Goal: Transaction & Acquisition: Book appointment/travel/reservation

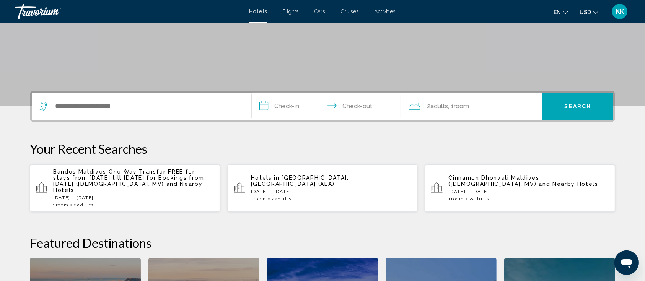
scroll to position [204, 0]
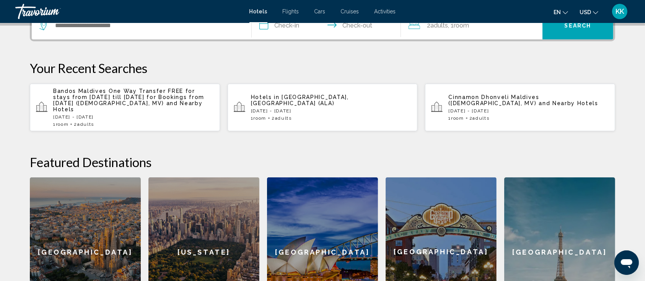
click at [143, 101] on span "and Nearby Hotels" at bounding box center [128, 106] width 150 height 12
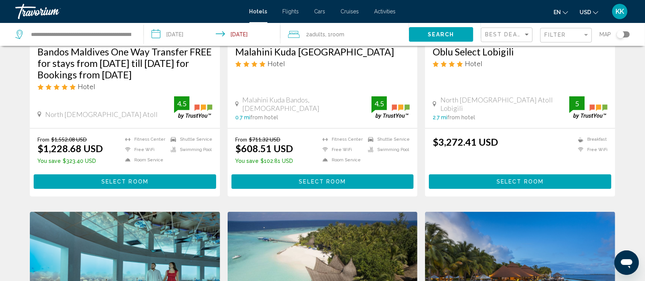
scroll to position [204, 0]
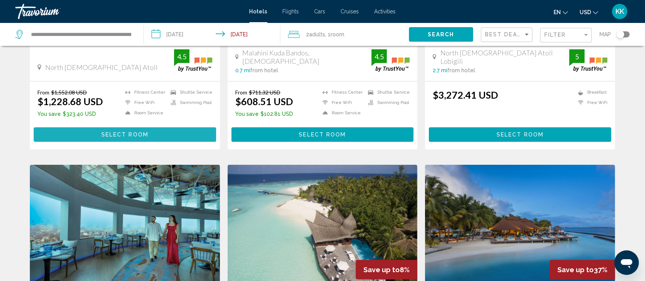
click at [142, 138] on button "Select Room" at bounding box center [125, 134] width 182 height 14
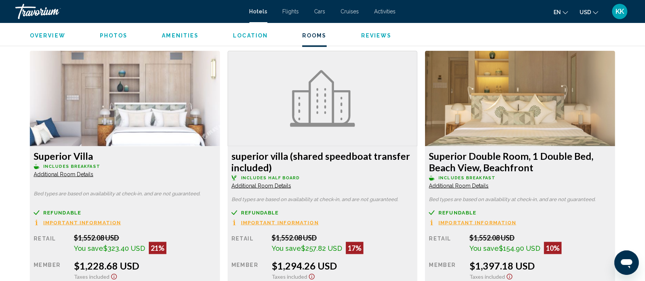
scroll to position [1071, 0]
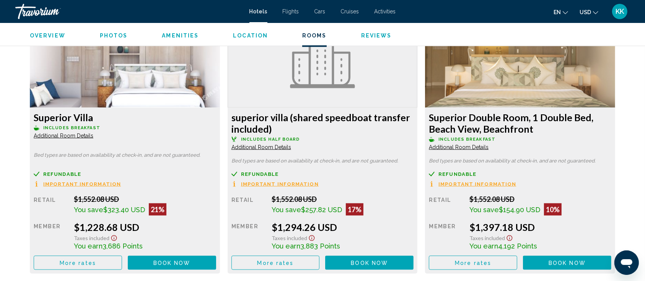
click at [220, 60] on img "Main content" at bounding box center [125, 60] width 190 height 96
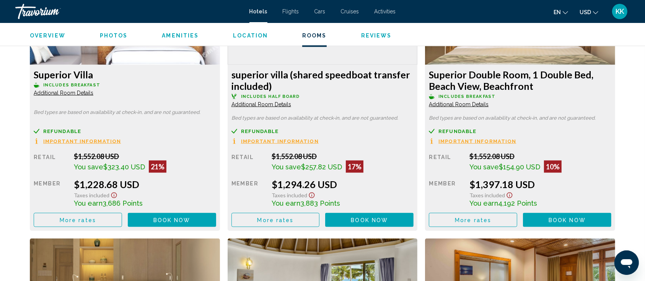
scroll to position [1122, 0]
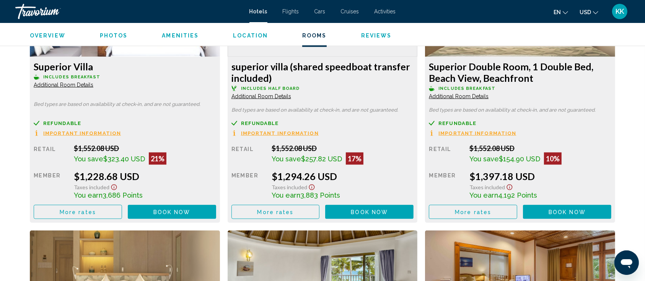
click at [70, 215] on span "More rates" at bounding box center [78, 212] width 36 height 6
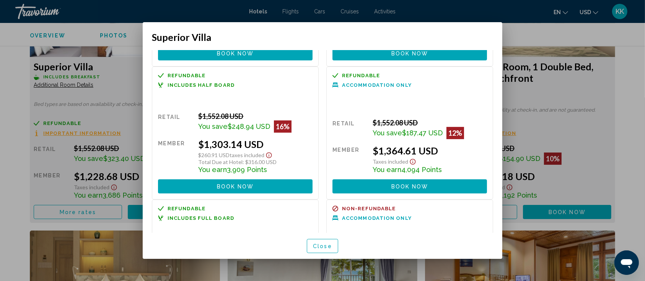
scroll to position [101, 0]
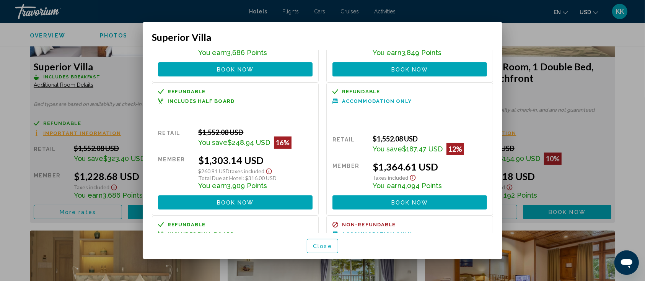
click at [544, 93] on div at bounding box center [322, 140] width 645 height 281
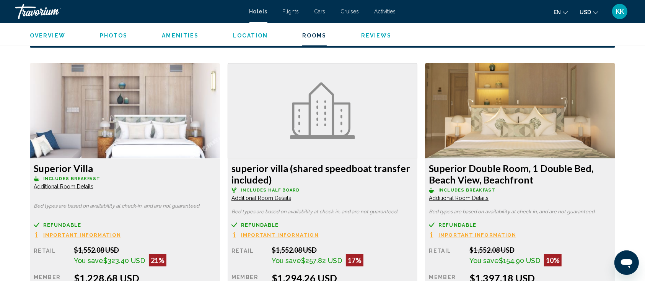
scroll to position [1020, 0]
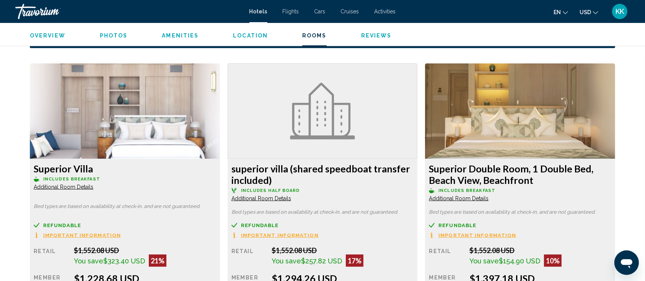
click at [212, 111] on img "Main content" at bounding box center [125, 111] width 190 height 96
click at [57, 185] on span "Additional Room Details" at bounding box center [64, 187] width 60 height 6
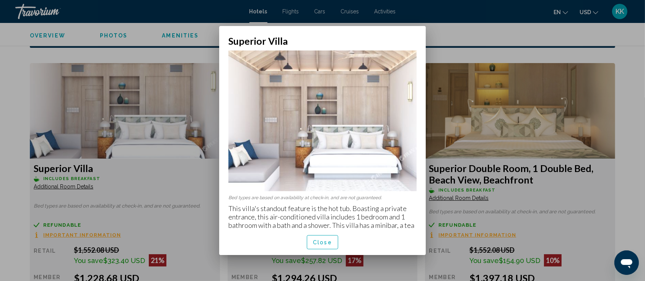
click at [400, 120] on img at bounding box center [322, 120] width 188 height 141
drag, startPoint x: 321, startPoint y: 245, endPoint x: 321, endPoint y: 235, distance: 10.3
click at [321, 234] on span "Close" at bounding box center [322, 242] width 19 height 6
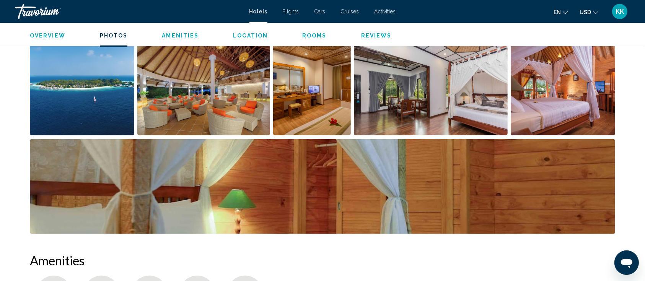
scroll to position [408, 0]
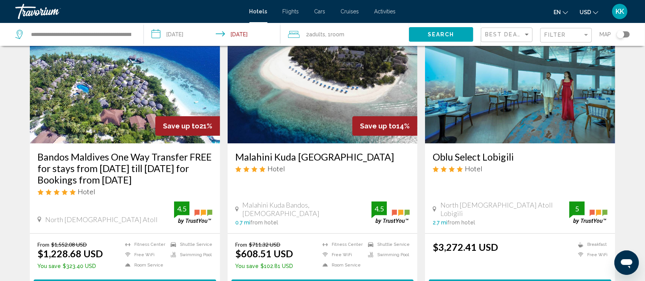
scroll to position [102, 0]
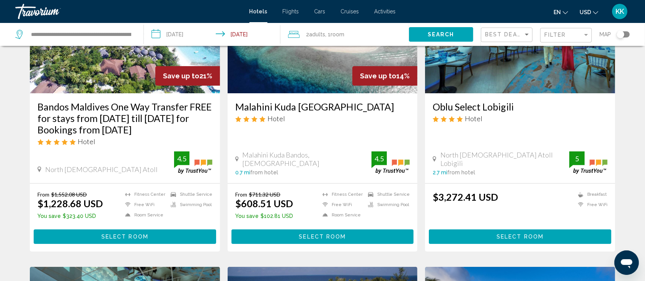
click at [329, 234] on span "Select Room" at bounding box center [322, 237] width 47 height 6
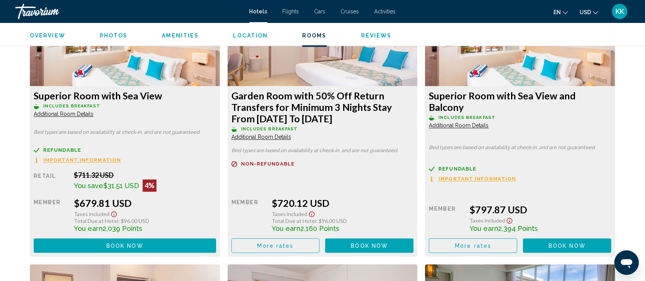
scroll to position [1378, 0]
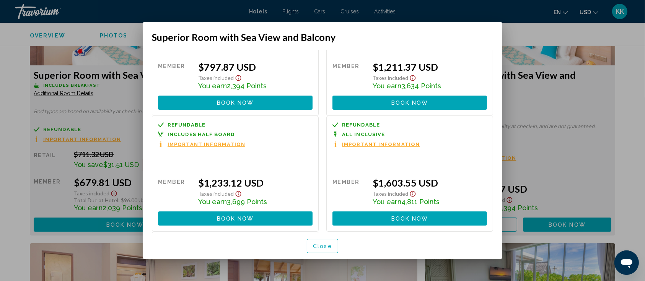
scroll to position [51, 0]
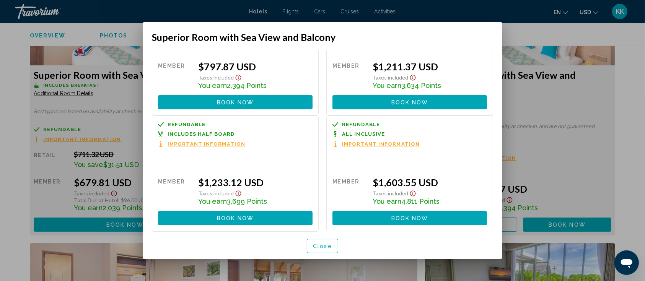
click at [321, 234] on span "Close" at bounding box center [322, 246] width 19 height 6
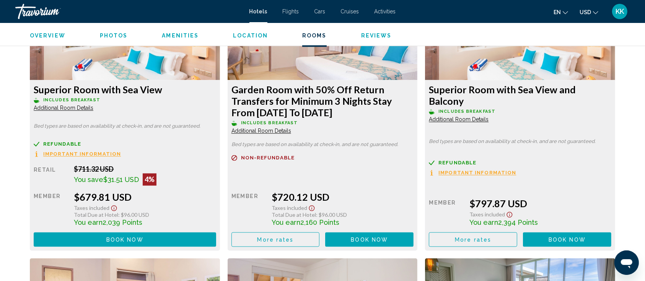
scroll to position [1378, 0]
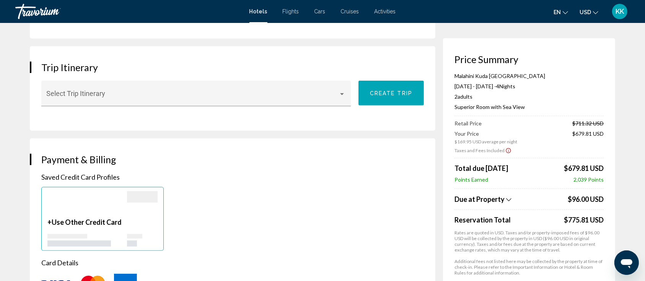
scroll to position [459, 0]
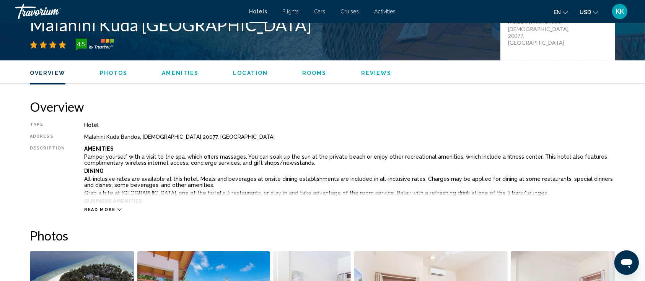
scroll to position [52, 0]
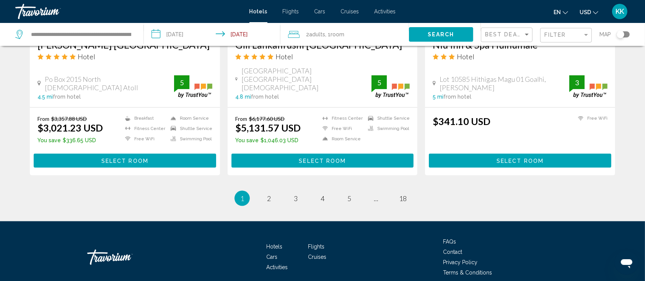
scroll to position [1020, 0]
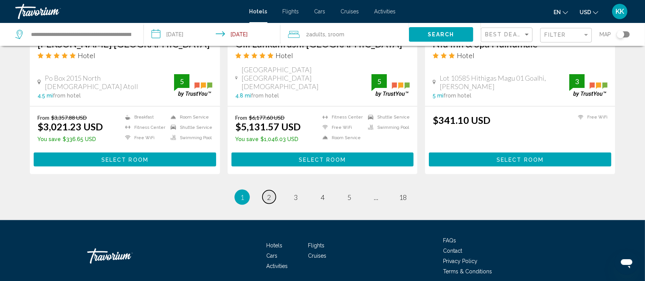
click at [270, 190] on link "page 2" at bounding box center [268, 196] width 13 height 13
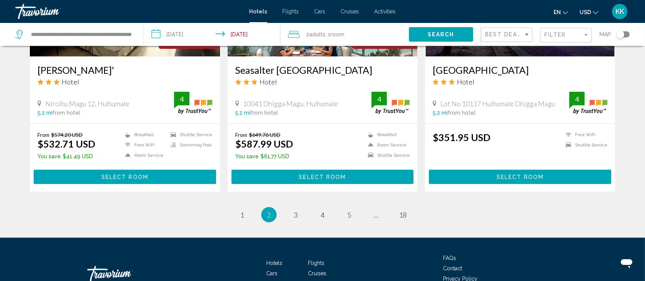
scroll to position [999, 0]
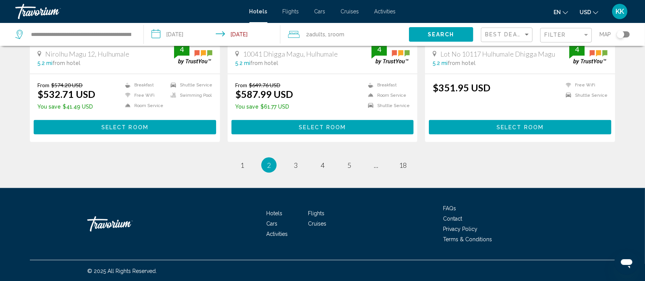
click at [302, 167] on li "page 3" at bounding box center [295, 165] width 15 height 15
click at [294, 165] on span "3" at bounding box center [296, 165] width 4 height 8
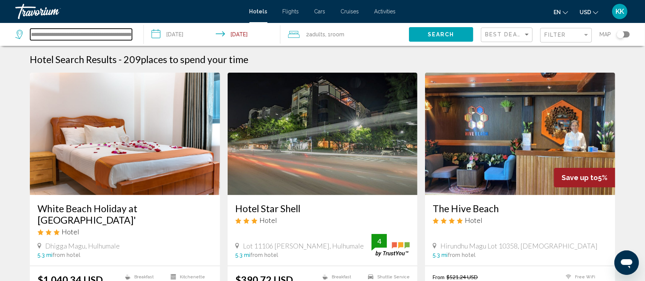
click at [66, 33] on input "**********" at bounding box center [81, 34] width 102 height 11
click at [66, 34] on input "**********" at bounding box center [81, 34] width 102 height 11
drag, startPoint x: 30, startPoint y: 34, endPoint x: 189, endPoint y: 71, distance: 163.3
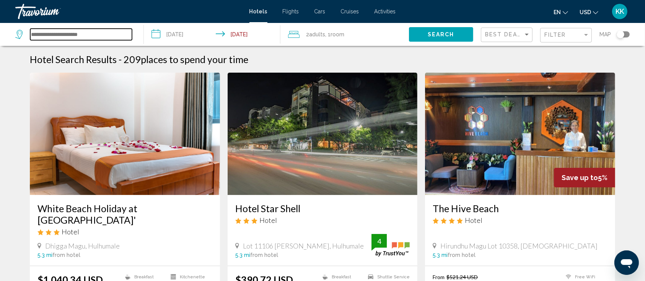
scroll to position [0, 0]
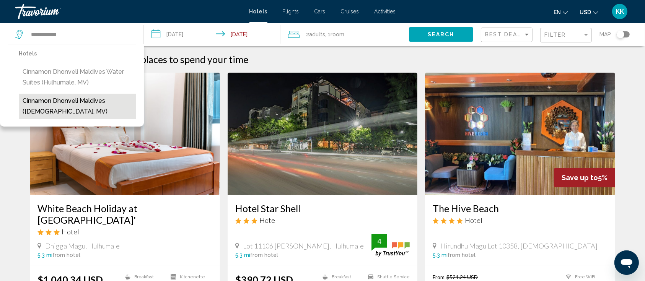
click at [69, 104] on button "Cinnamon Dhonveli Maldives ([DEMOGRAPHIC_DATA], MV)" at bounding box center [77, 106] width 117 height 25
type input "**********"
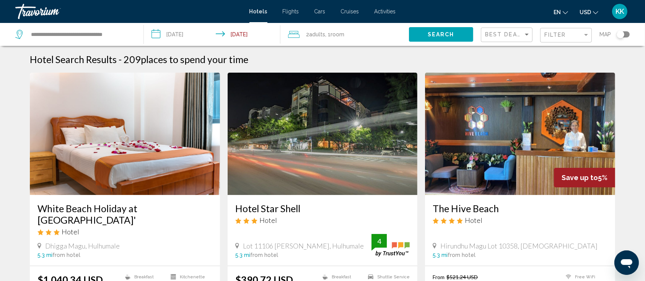
click at [444, 43] on div "Search" at bounding box center [445, 34] width 72 height 23
click at [444, 35] on span "Search" at bounding box center [441, 35] width 27 height 6
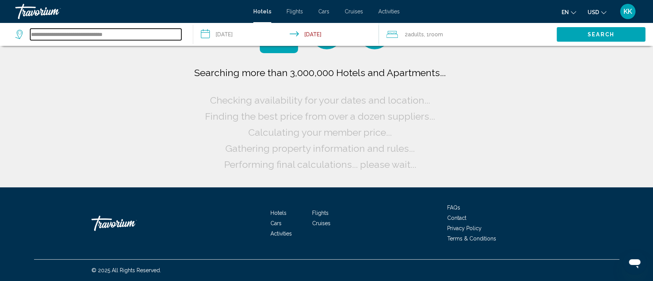
click at [58, 36] on input "**********" at bounding box center [105, 34] width 151 height 11
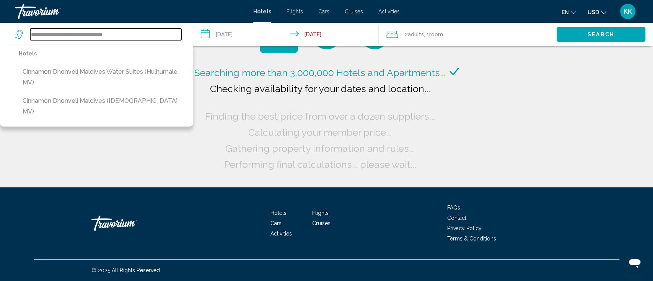
drag, startPoint x: 31, startPoint y: 33, endPoint x: 140, endPoint y: 33, distance: 109.0
click at [140, 33] on input "**********" at bounding box center [105, 34] width 151 height 11
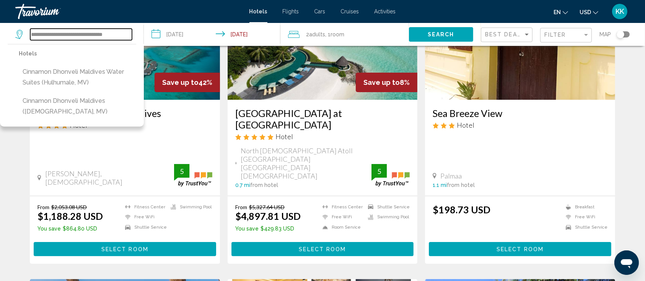
scroll to position [153, 0]
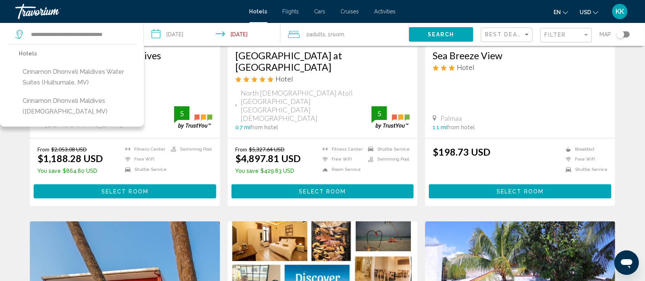
click at [129, 184] on button "Select Room" at bounding box center [125, 191] width 182 height 14
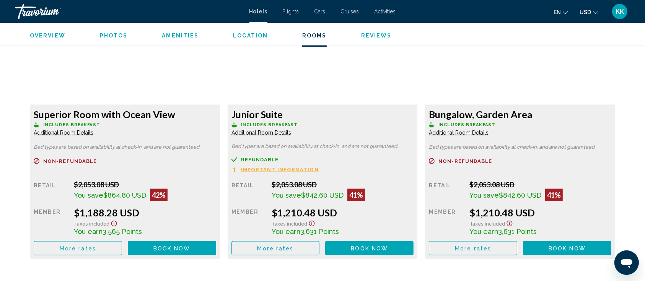
scroll to position [1071, 0]
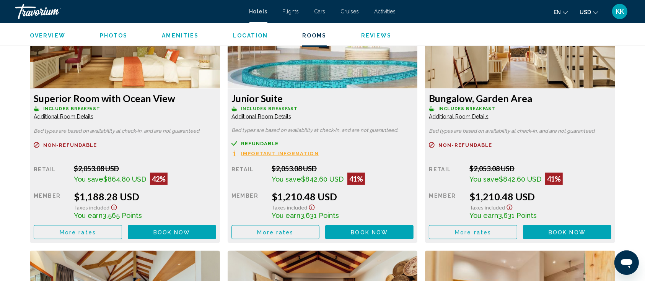
click at [85, 234] on span "More rates" at bounding box center [78, 232] width 36 height 6
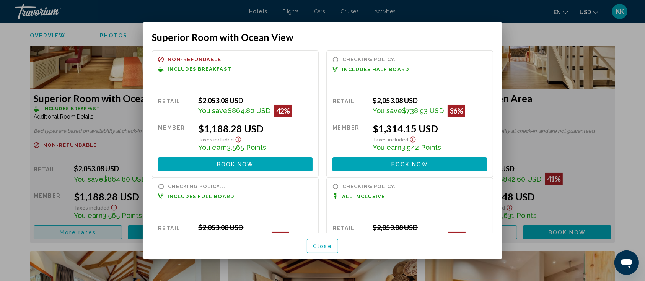
scroll to position [0, 0]
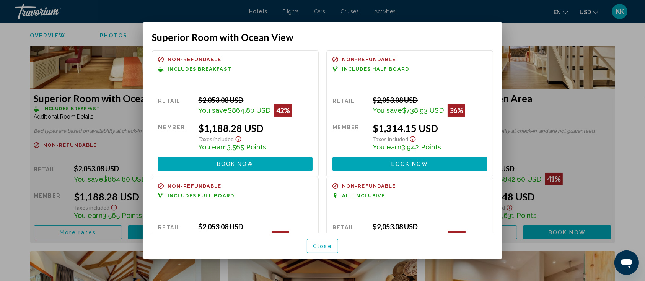
click at [316, 234] on span "Close" at bounding box center [322, 246] width 19 height 6
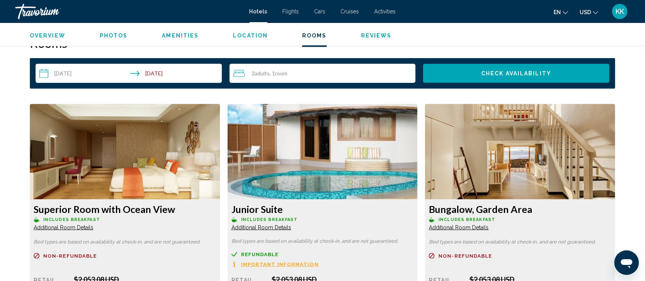
scroll to position [1071, 0]
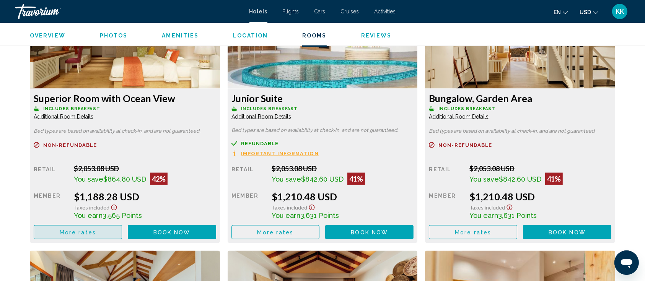
click at [87, 232] on span "More rates" at bounding box center [78, 232] width 36 height 6
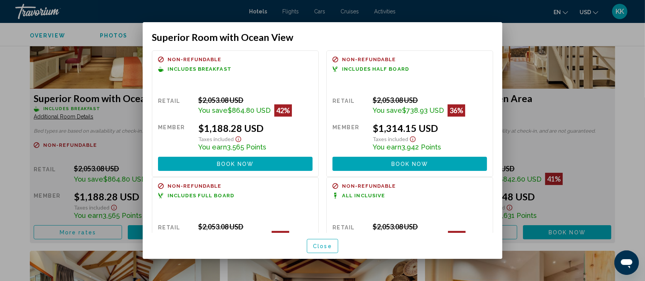
drag, startPoint x: 375, startPoint y: 34, endPoint x: 376, endPoint y: 78, distance: 44.4
click at [376, 78] on div "Superior Room with Ocean View Refundable Non-refundable Non-refundable Includes…" at bounding box center [322, 145] width 341 height 228
click at [544, 118] on div at bounding box center [322, 140] width 645 height 281
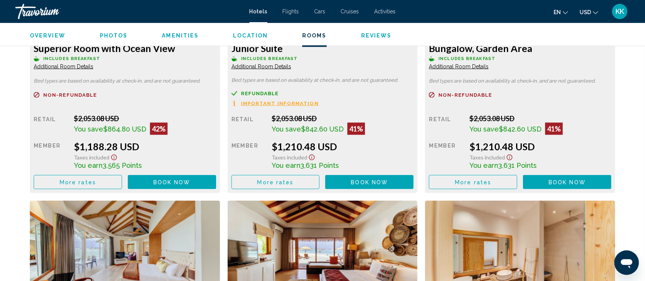
scroll to position [1122, 0]
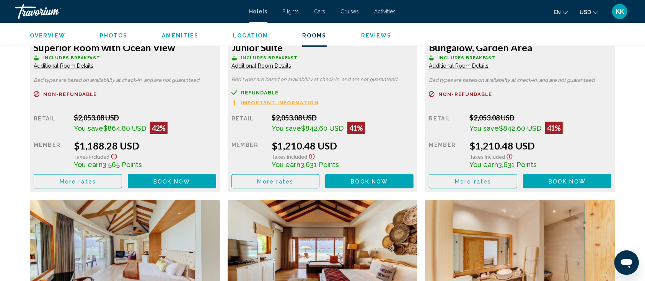
click at [84, 184] on span "More rates" at bounding box center [78, 182] width 36 height 6
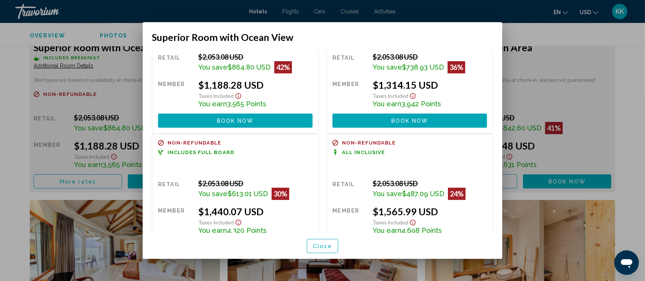
scroll to position [0, 0]
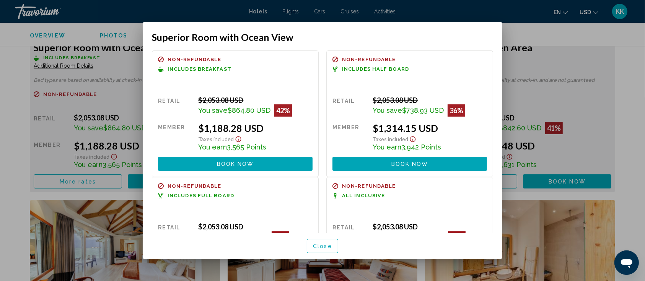
click at [544, 44] on div at bounding box center [322, 140] width 645 height 281
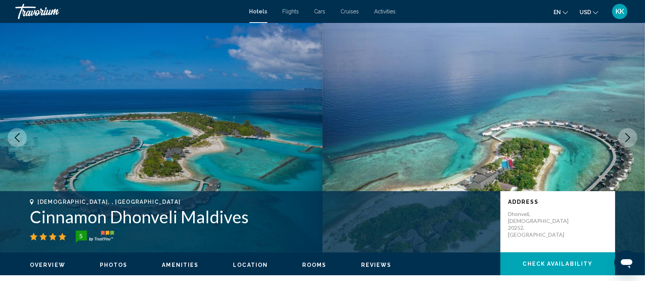
click at [18, 138] on icon "Previous image" at bounding box center [17, 137] width 9 height 9
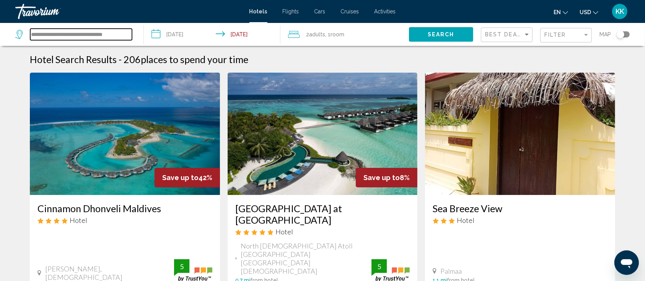
click at [113, 35] on input "**********" at bounding box center [81, 34] width 102 height 11
drag, startPoint x: 32, startPoint y: 34, endPoint x: 179, endPoint y: 36, distance: 147.7
click at [179, 36] on div "**********" at bounding box center [322, 34] width 645 height 23
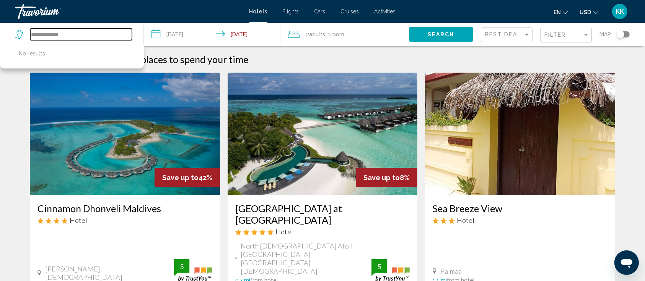
drag, startPoint x: 75, startPoint y: 37, endPoint x: 12, endPoint y: 39, distance: 63.1
click at [12, 39] on app-destination-search "**********" at bounding box center [72, 34] width 144 height 23
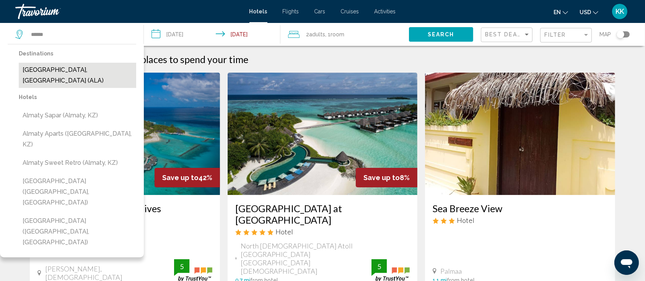
click at [75, 72] on button "[GEOGRAPHIC_DATA], [GEOGRAPHIC_DATA] (ALA)" at bounding box center [77, 75] width 117 height 25
type input "**********"
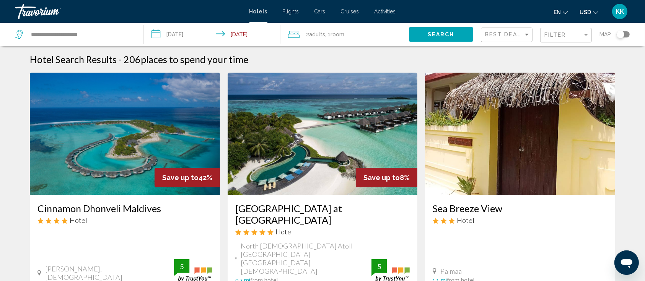
click at [187, 36] on input "**********" at bounding box center [213, 35] width 139 height 25
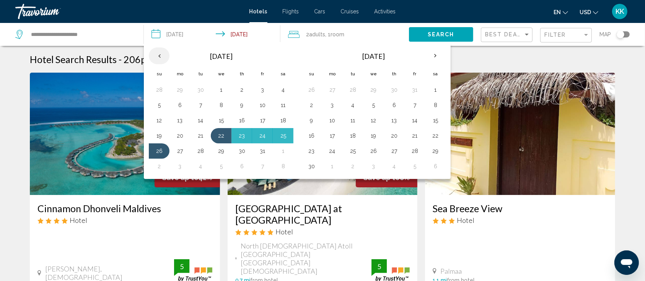
click at [160, 58] on th "Previous month" at bounding box center [159, 55] width 21 height 17
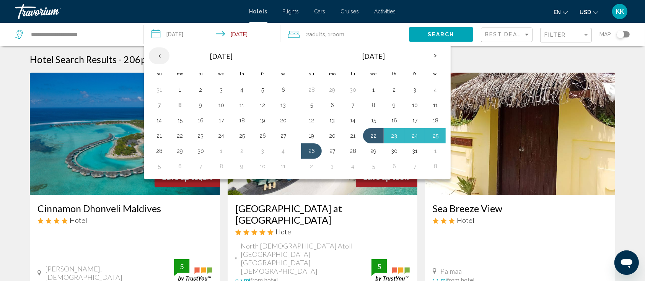
click at [159, 58] on th "Previous month" at bounding box center [159, 55] width 21 height 17
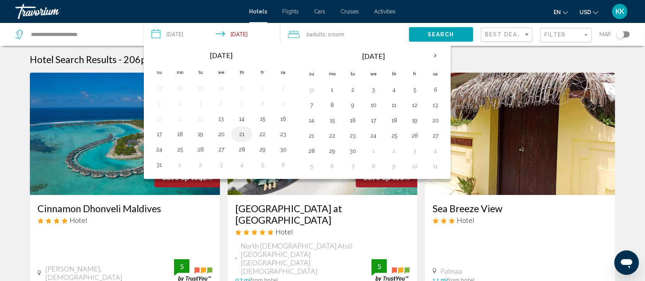
click at [247, 134] on button "21" at bounding box center [242, 134] width 12 height 11
click at [262, 136] on button "22" at bounding box center [262, 134] width 12 height 11
type input "**********"
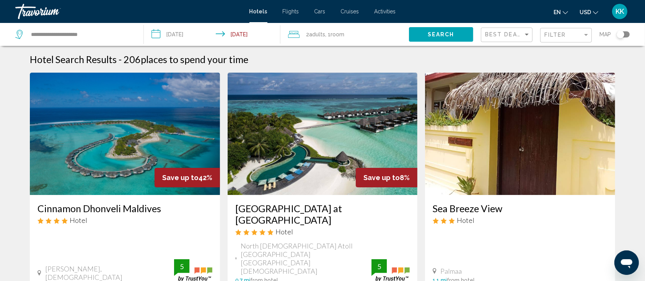
click at [435, 34] on span "Search" at bounding box center [441, 35] width 27 height 6
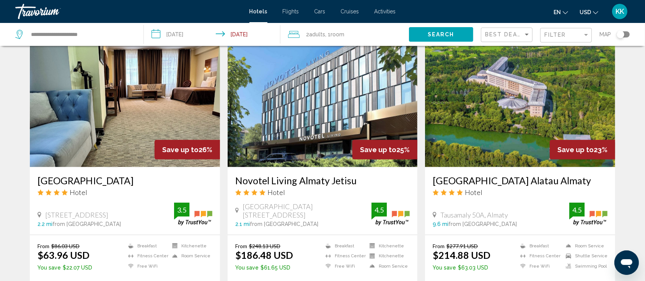
scroll to position [306, 0]
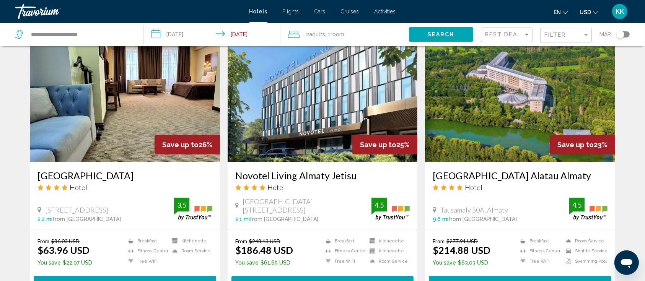
click at [495, 175] on h3 "[GEOGRAPHIC_DATA] Alatau Almaty" at bounding box center [520, 175] width 175 height 11
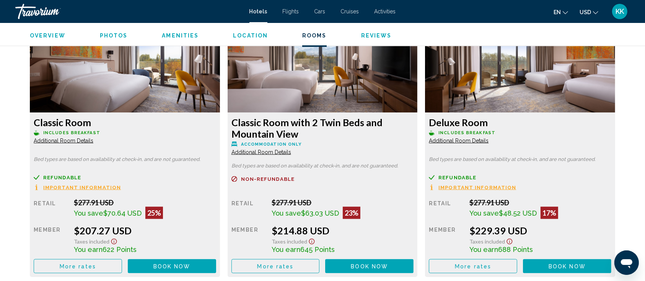
scroll to position [1122, 0]
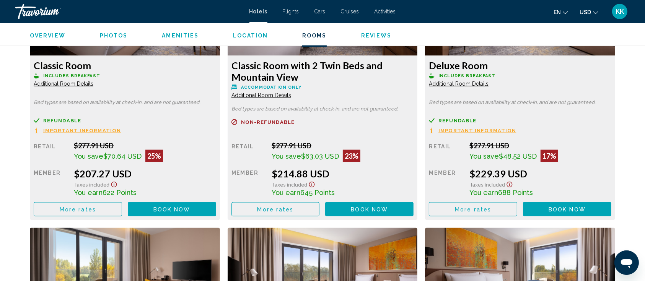
click at [88, 208] on span "More rates" at bounding box center [78, 210] width 36 height 6
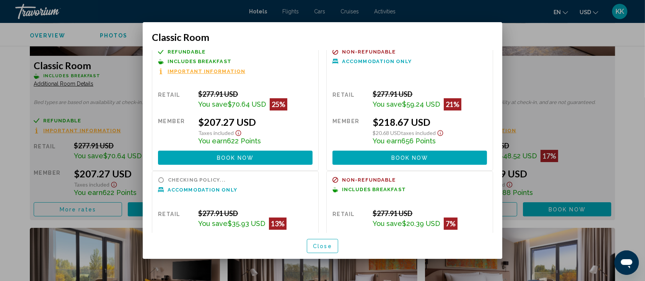
scroll to position [0, 0]
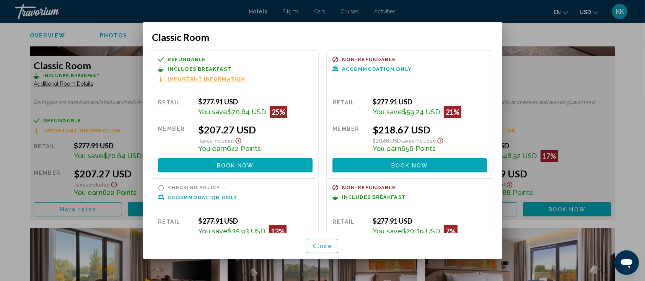
click at [544, 91] on div at bounding box center [322, 140] width 645 height 281
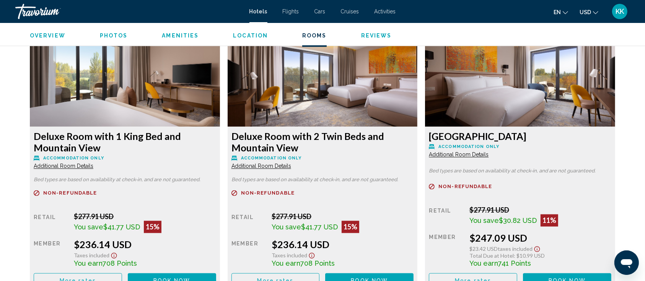
scroll to position [1377, 0]
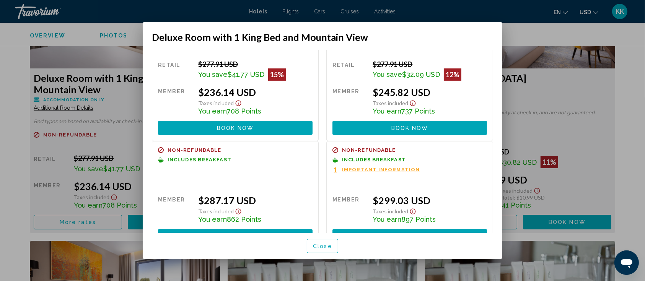
scroll to position [53, 0]
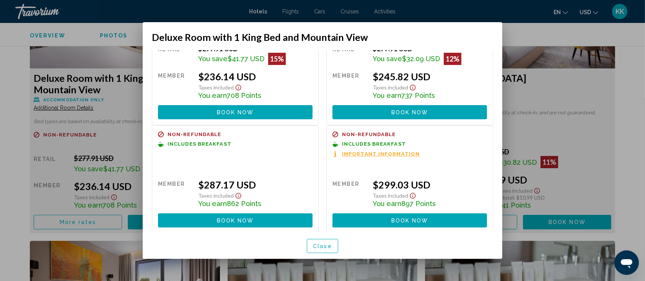
click at [329, 234] on span "Close" at bounding box center [322, 246] width 19 height 6
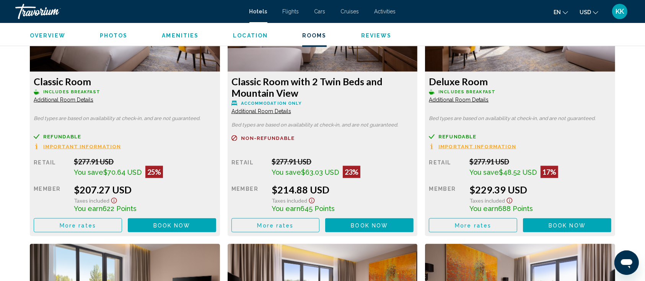
scroll to position [1122, 0]
